Goal: Check status: Check status

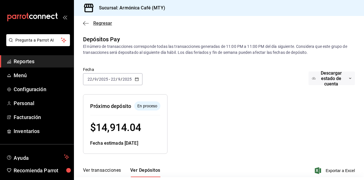
click at [101, 22] on span "Regresar" at bounding box center [102, 22] width 19 height 5
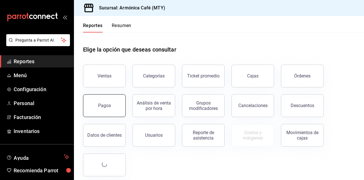
click at [92, 110] on button "Pagos" at bounding box center [104, 105] width 43 height 23
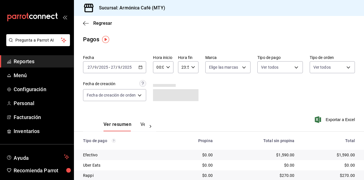
click at [142, 65] on icon "button" at bounding box center [141, 67] width 4 height 4
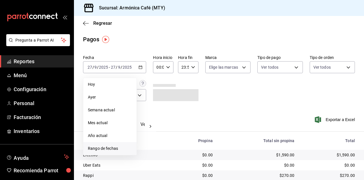
click at [106, 148] on span "Rango de fechas" at bounding box center [110, 148] width 44 height 6
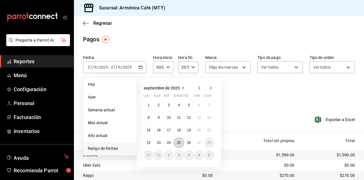
click at [177, 143] on abbr "25" at bounding box center [179, 143] width 4 height 4
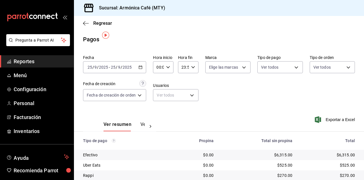
scroll to position [40, 0]
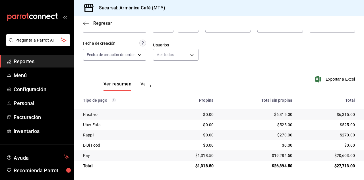
click at [98, 25] on span "Regresar" at bounding box center [102, 22] width 19 height 5
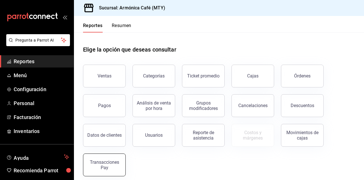
click at [107, 164] on div "Transacciones Pay" at bounding box center [104, 164] width 35 height 11
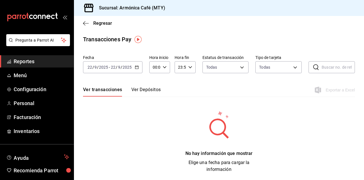
click at [130, 71] on div "[DATE] [DATE] - [DATE] [DATE]" at bounding box center [112, 67] width 59 height 12
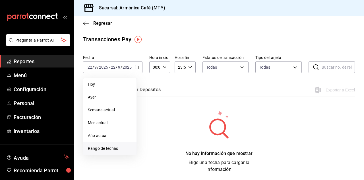
click at [110, 146] on span "Rango de fechas" at bounding box center [110, 148] width 44 height 6
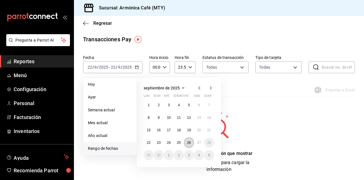
click at [188, 142] on abbr "26" at bounding box center [189, 143] width 4 height 4
click at [188, 143] on abbr "26" at bounding box center [189, 143] width 4 height 4
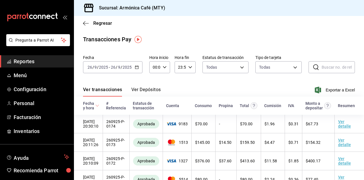
click at [152, 88] on button "Ver Depósitos" at bounding box center [146, 92] width 30 height 10
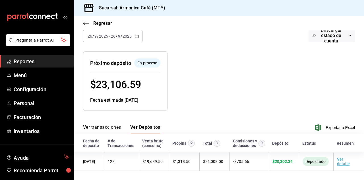
scroll to position [48, 0]
